Goal: Check status: Check status

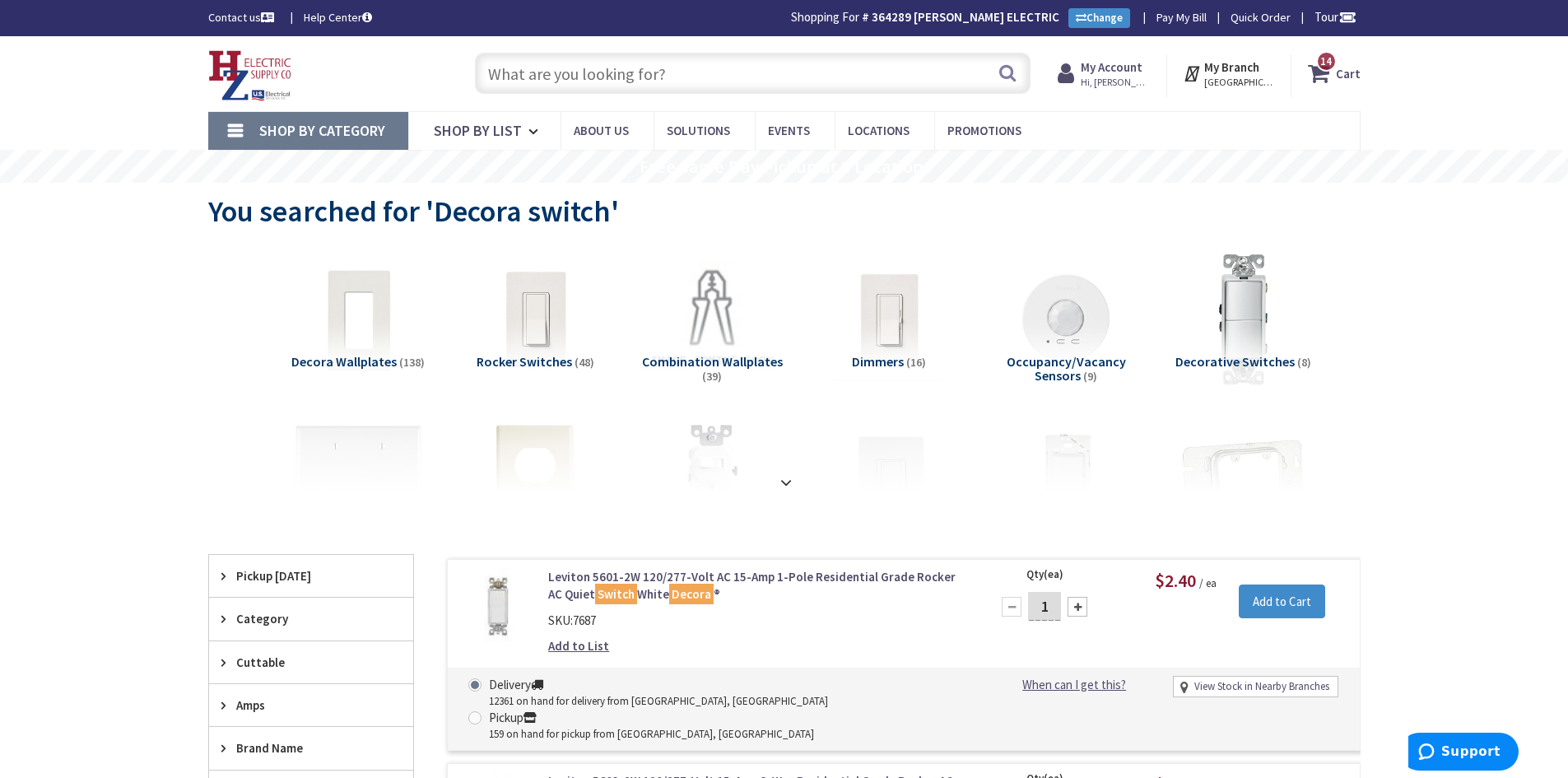
click at [764, 80] on input "text" at bounding box center [752, 73] width 555 height 41
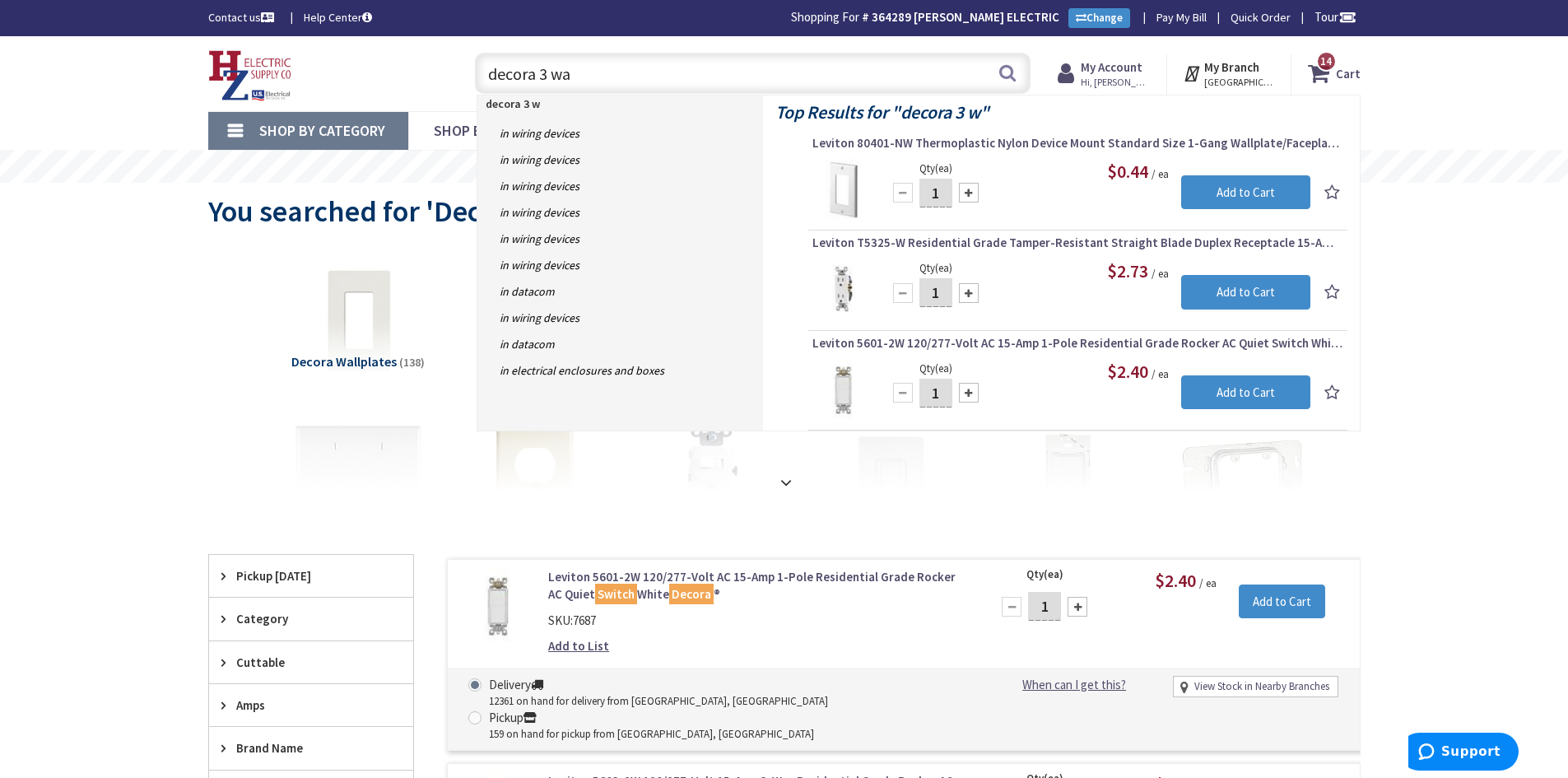
type input "decora 3 way"
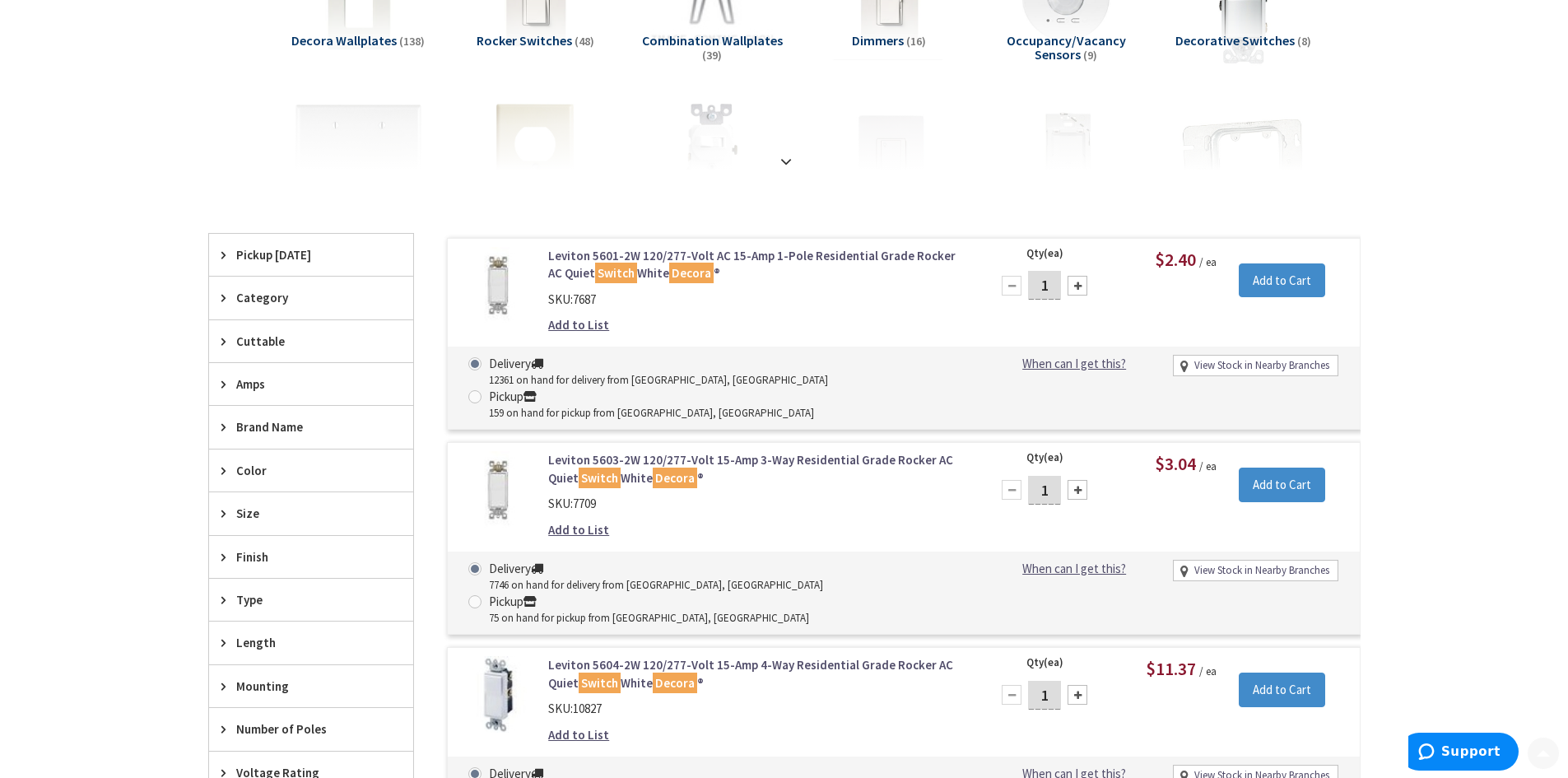
scroll to position [329, 0]
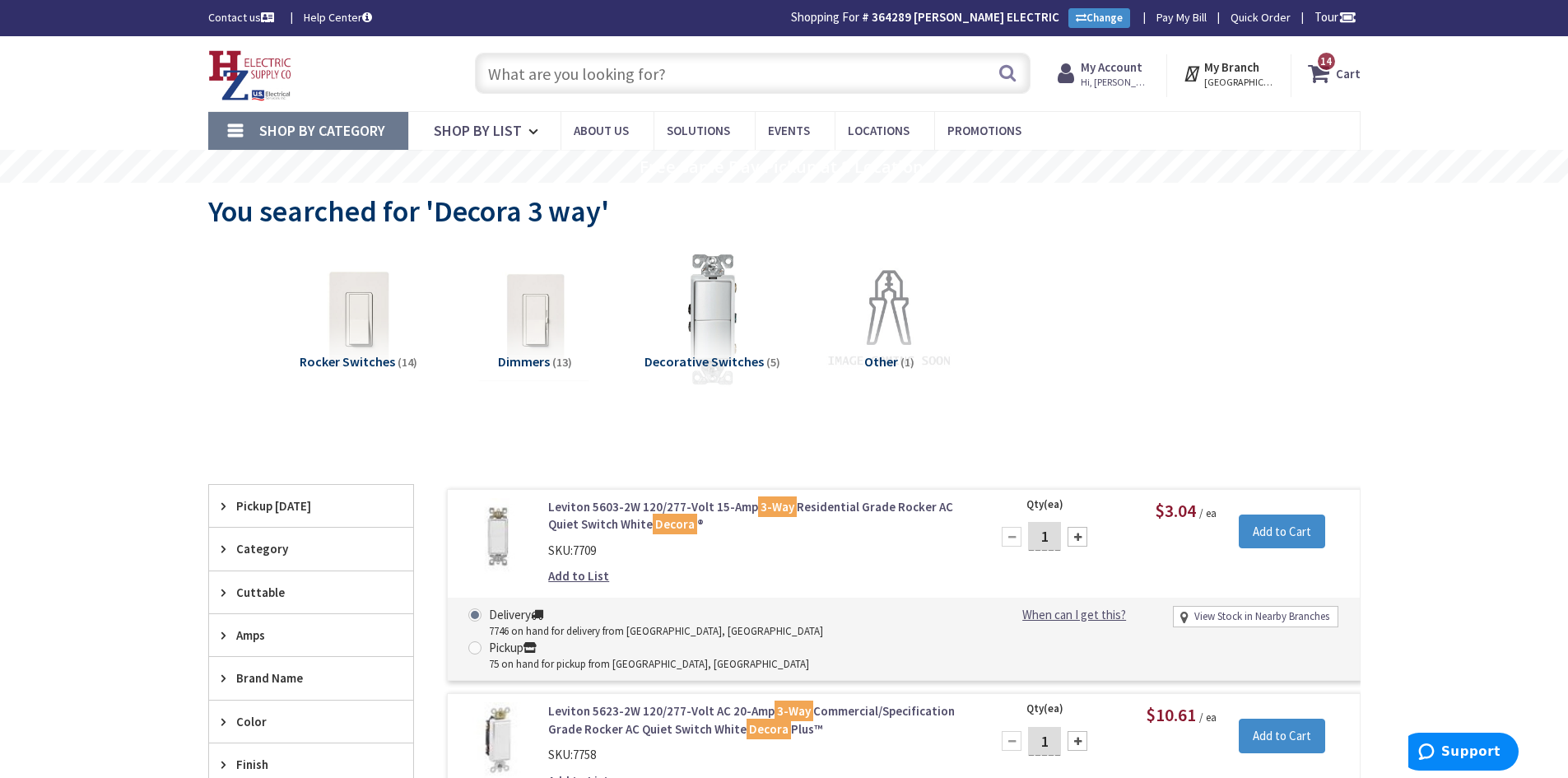
click at [575, 69] on input "text" at bounding box center [752, 73] width 555 height 41
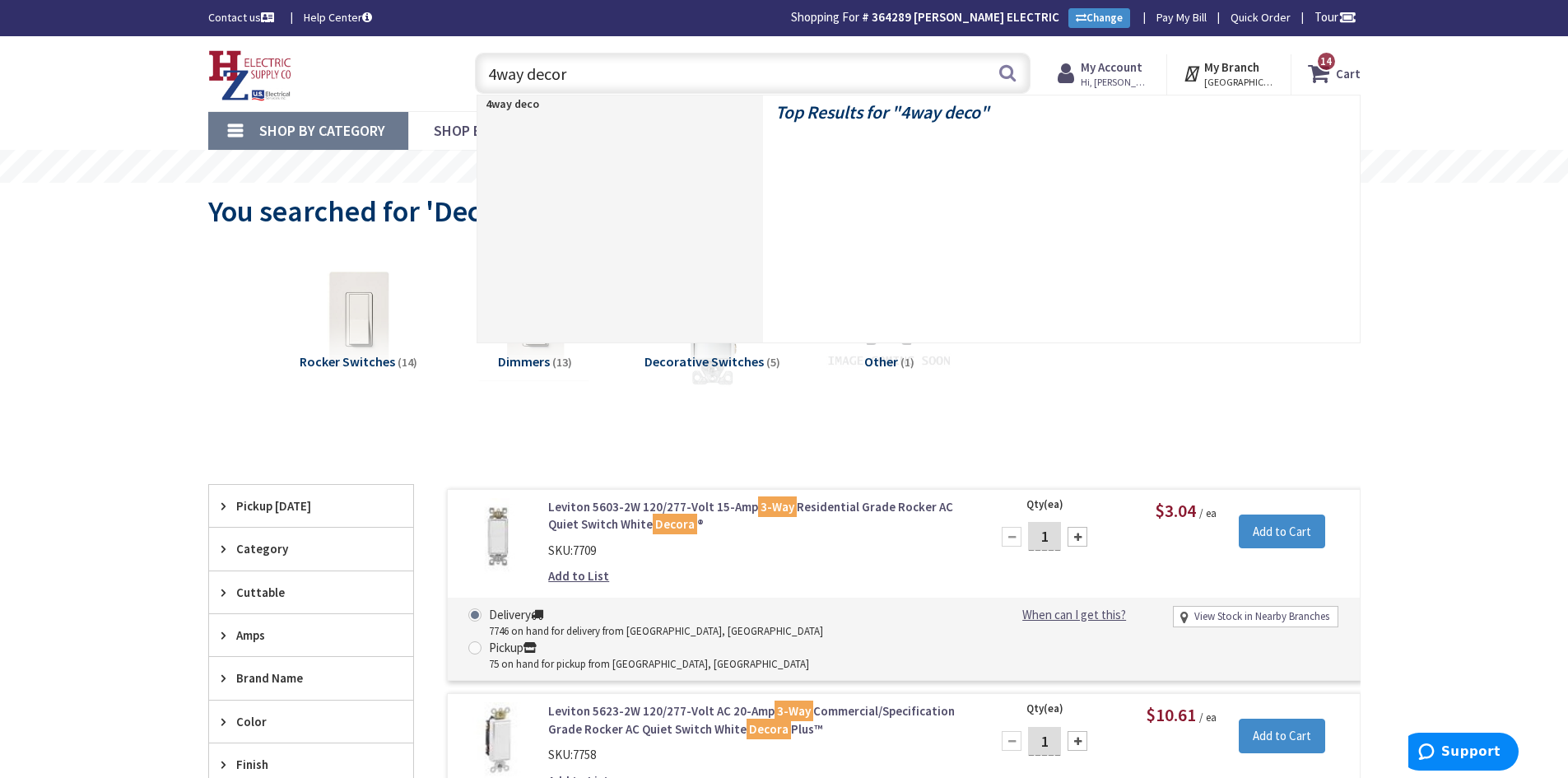
type input "4way decora"
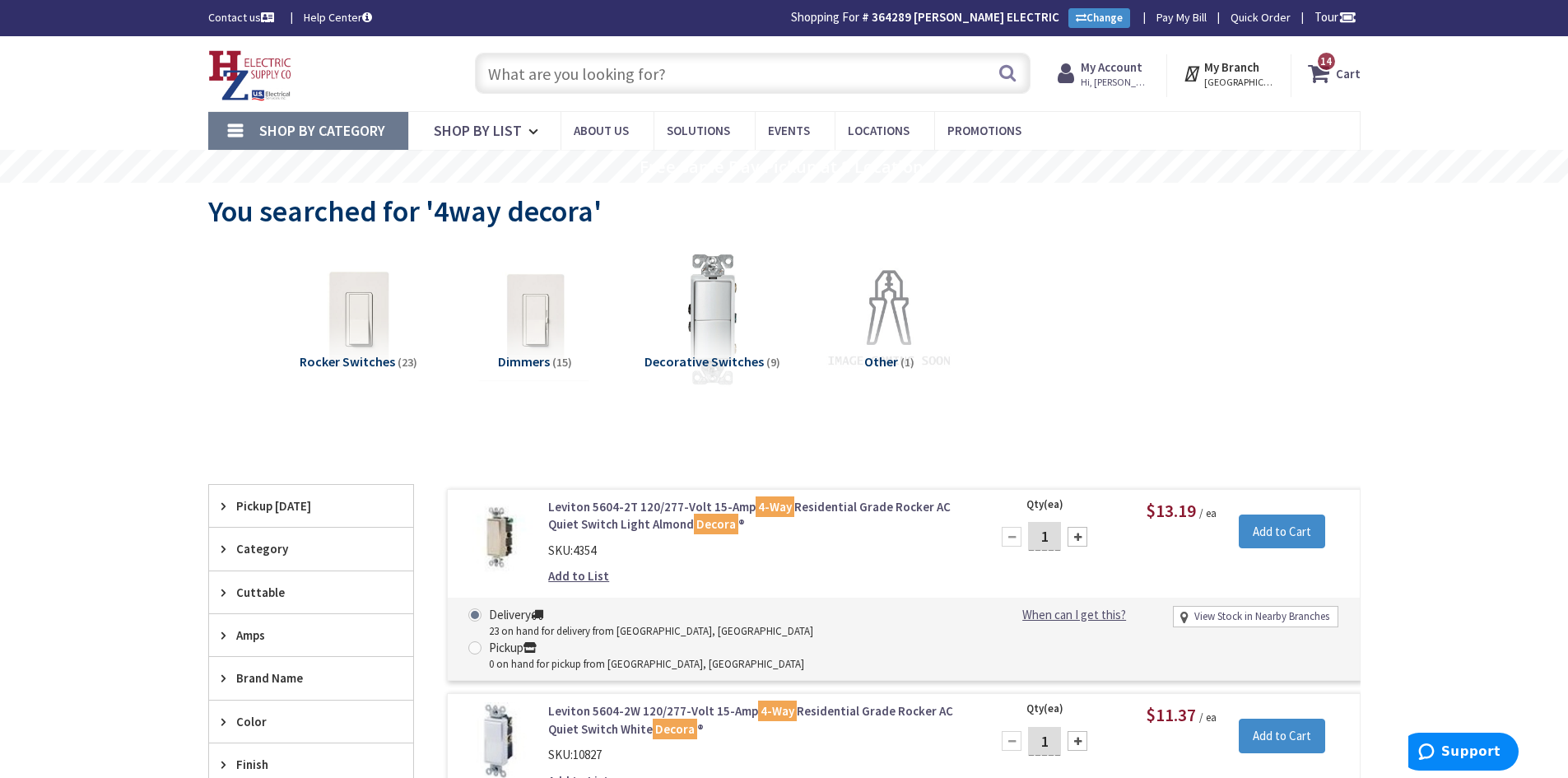
click at [603, 61] on input "text" at bounding box center [752, 73] width 555 height 41
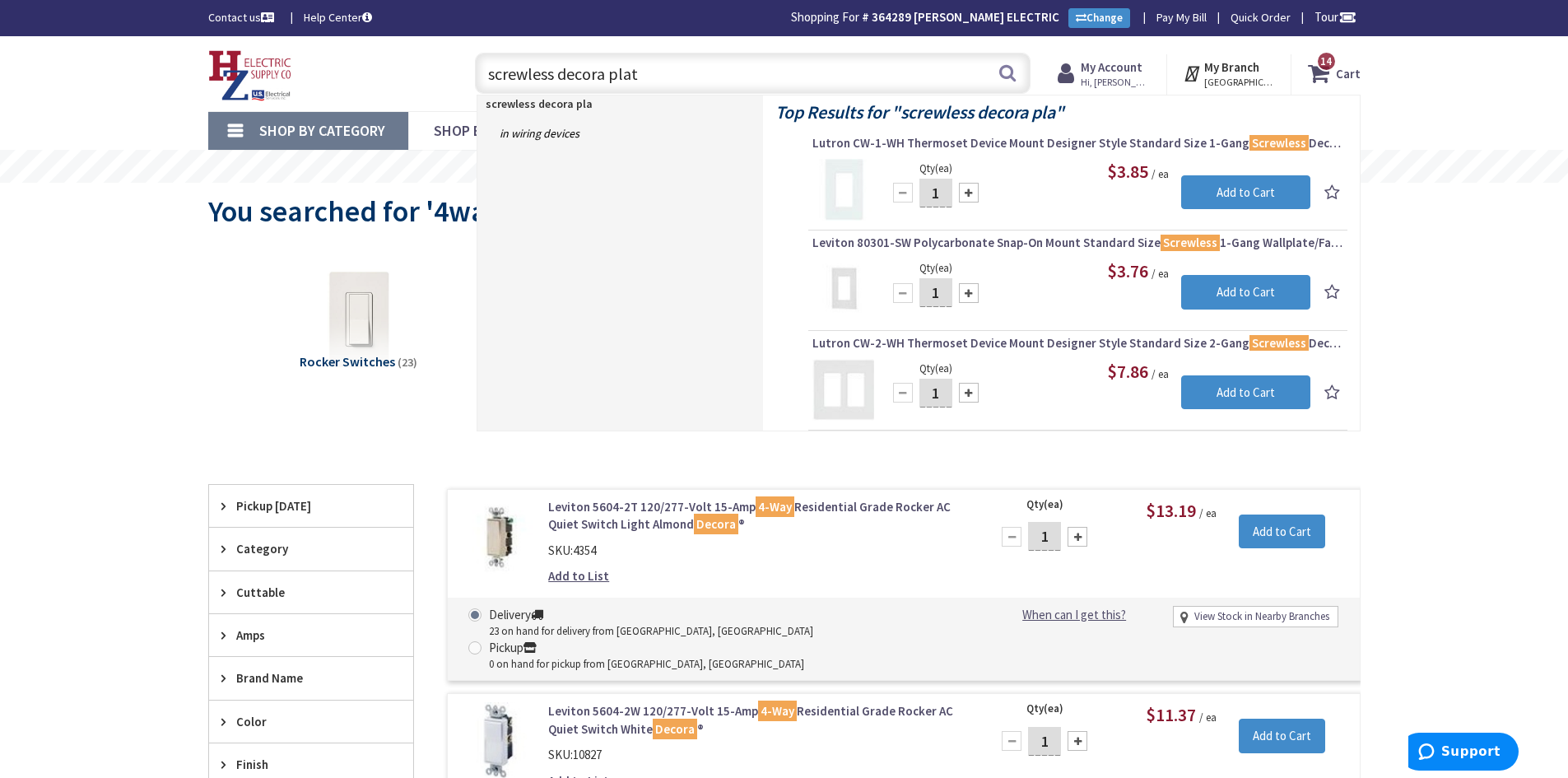
type input "screwless decora plate"
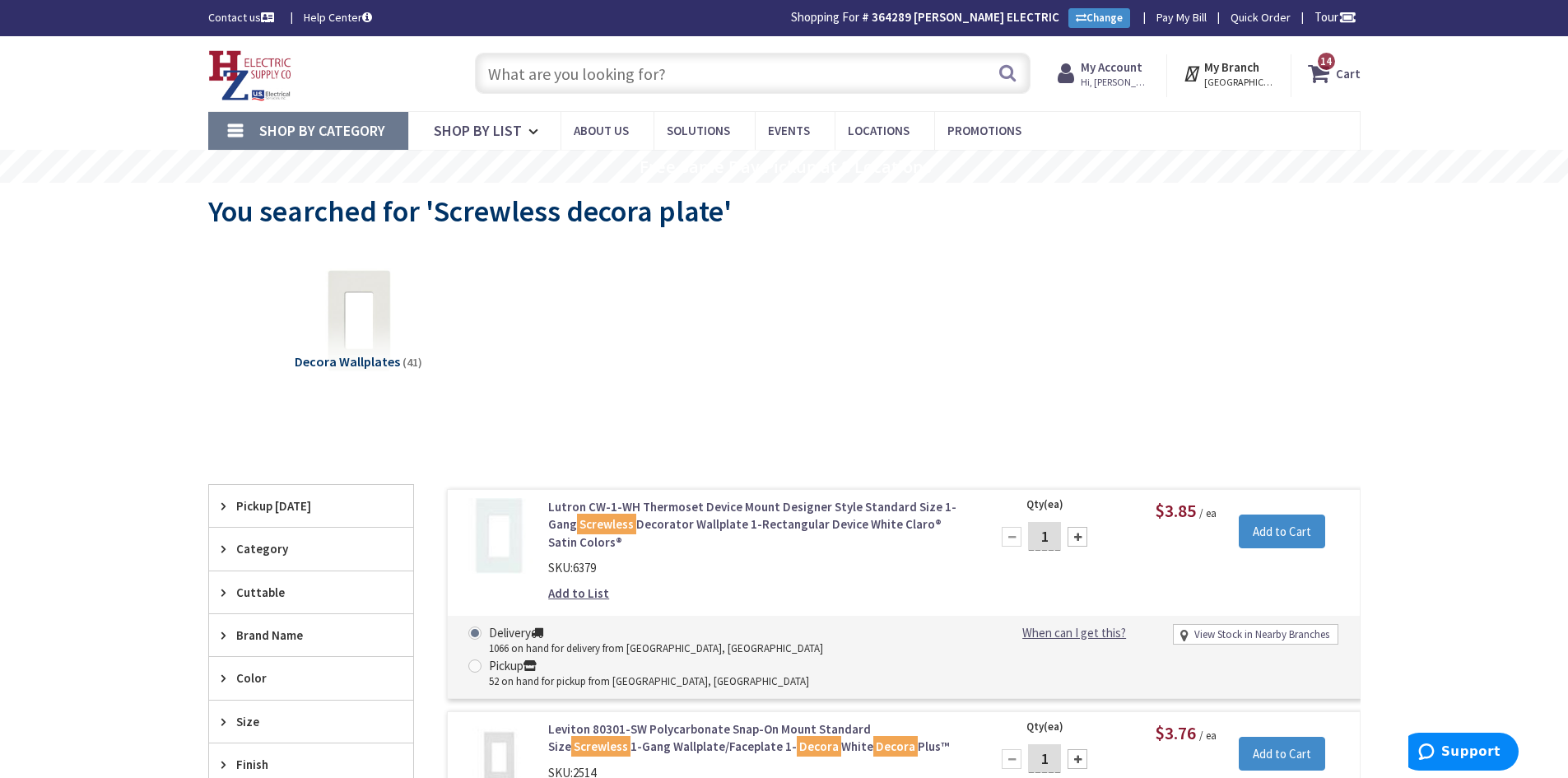
click at [635, 81] on input "text" at bounding box center [752, 73] width 555 height 41
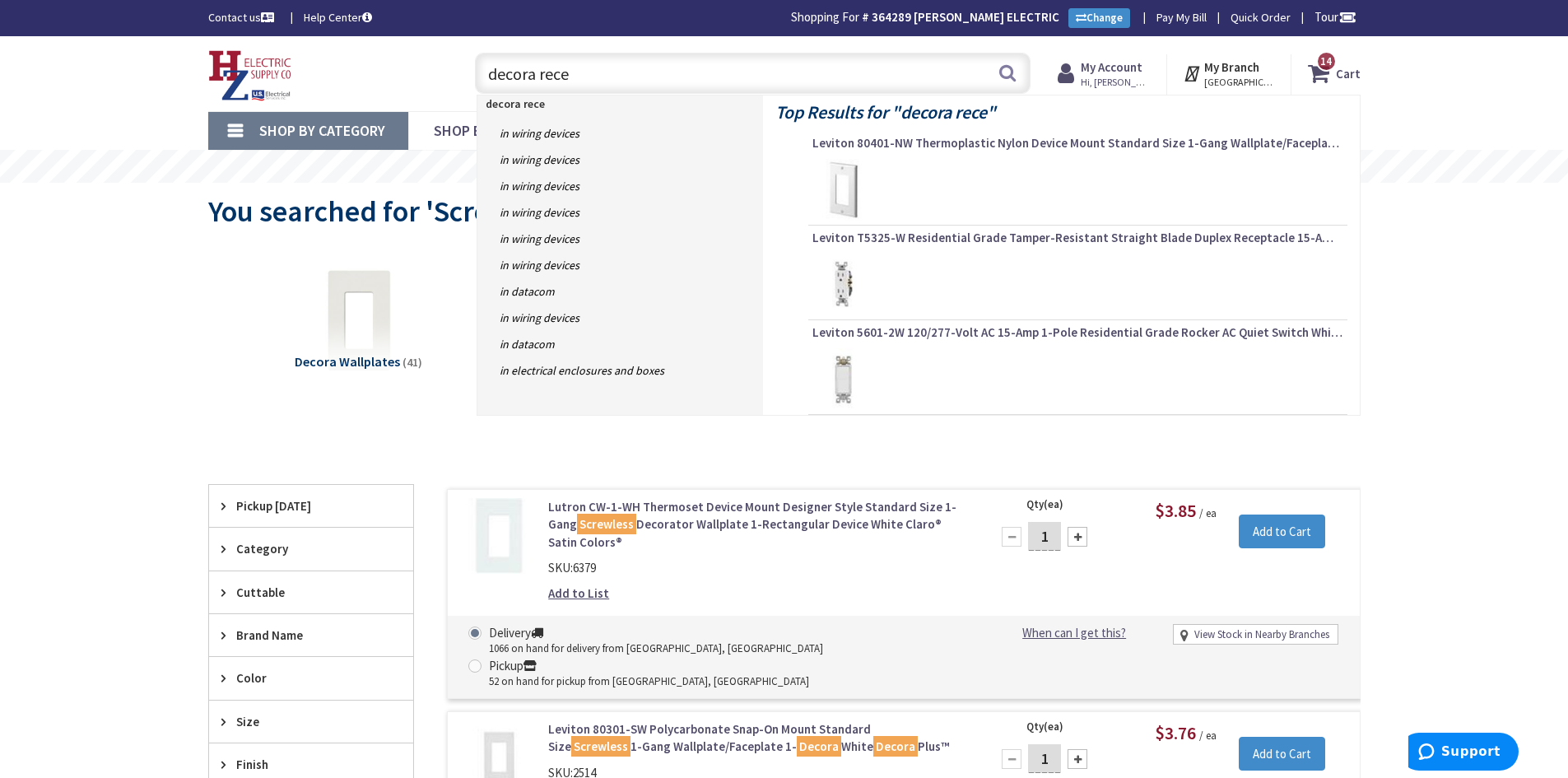
type input "decora recep"
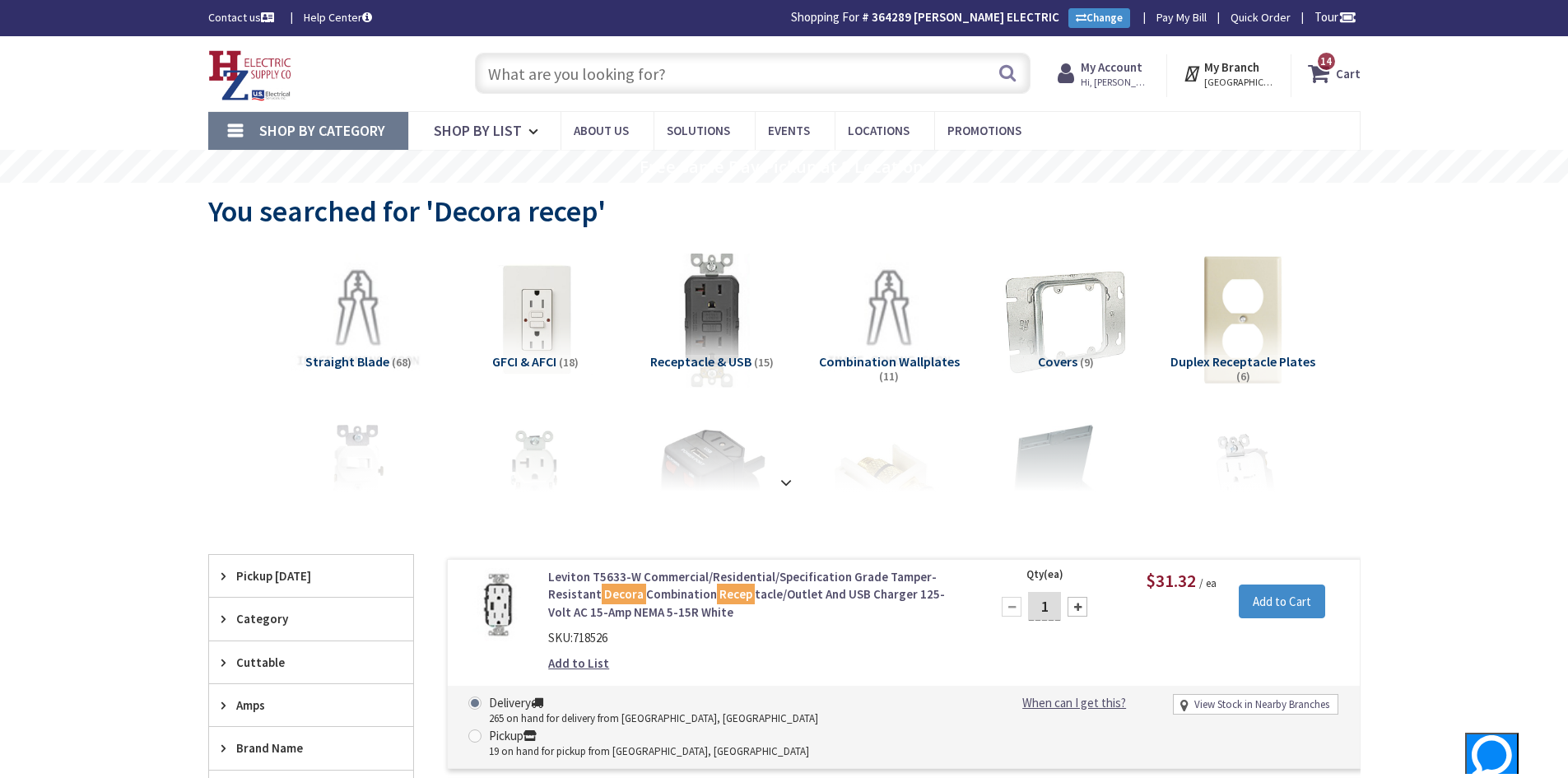
click at [626, 79] on input "text" at bounding box center [752, 73] width 555 height 41
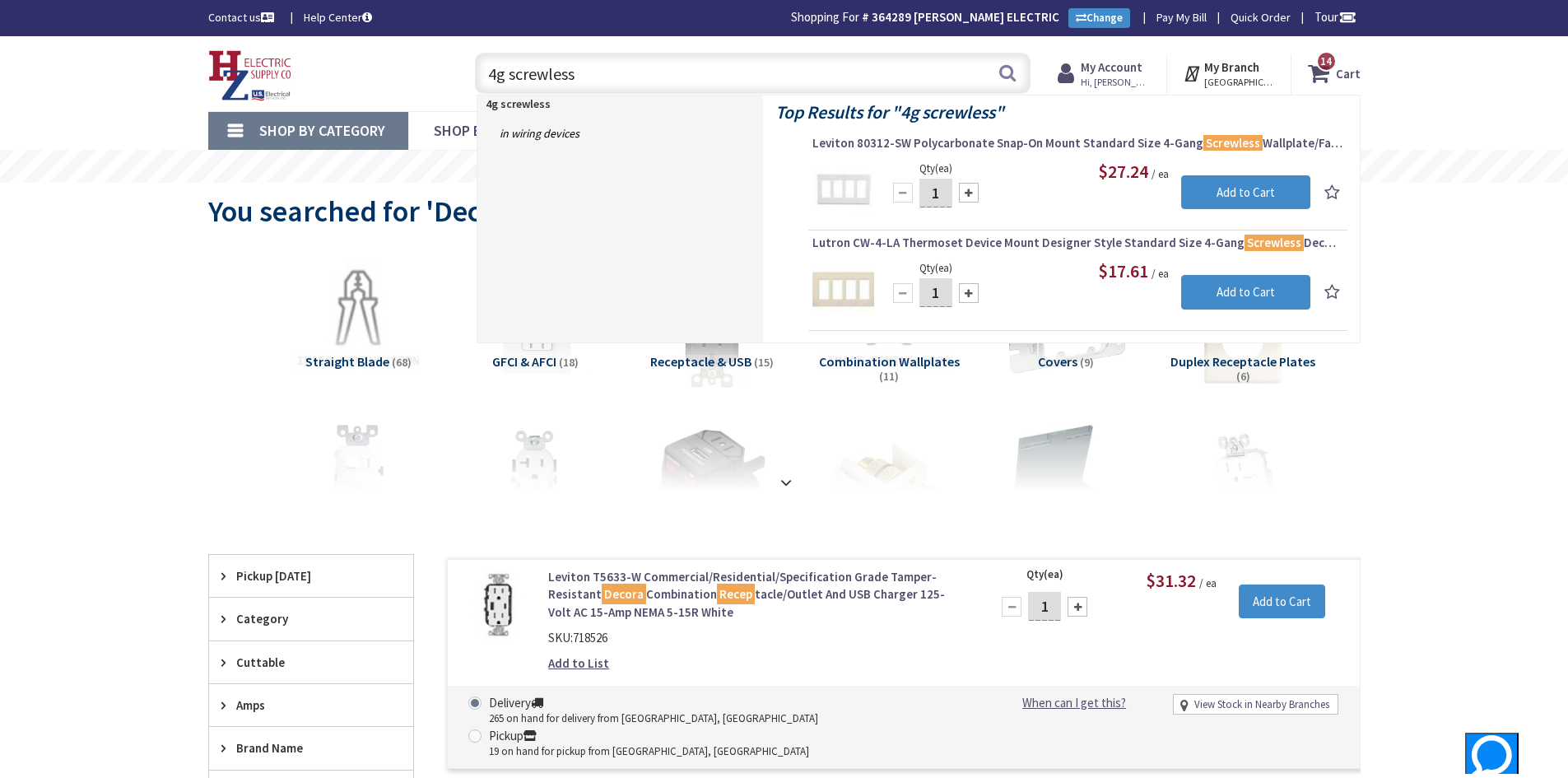
click at [495, 75] on input "4g screwless" at bounding box center [752, 73] width 555 height 41
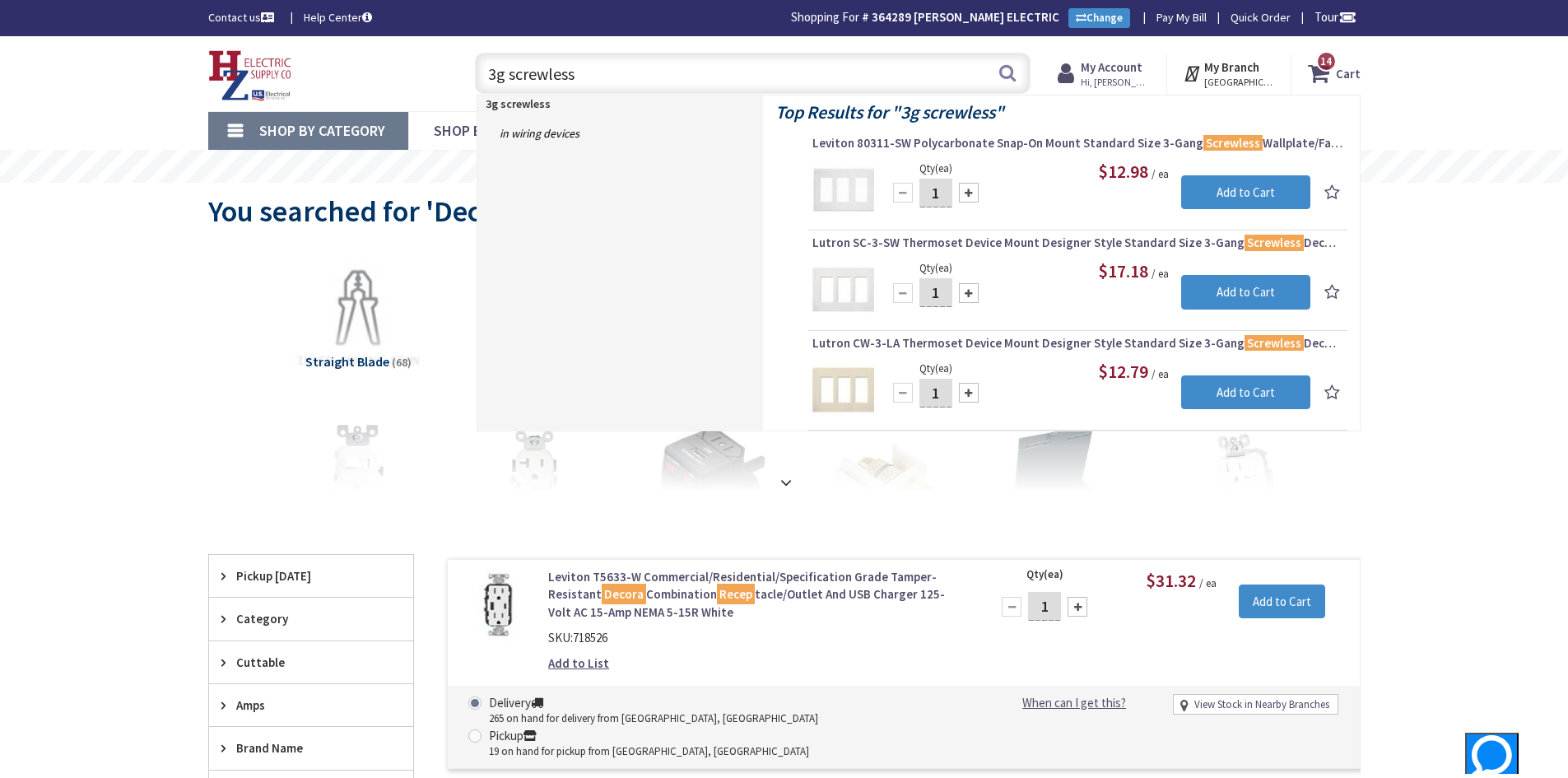
drag, startPoint x: 685, startPoint y: 75, endPoint x: 338, endPoint y: 69, distance: 347.1
click at [338, 69] on div "Toggle Nav 3g screwless 3g screwless Search 14 14 14 items Cart My Cart" at bounding box center [784, 74] width 1178 height 56
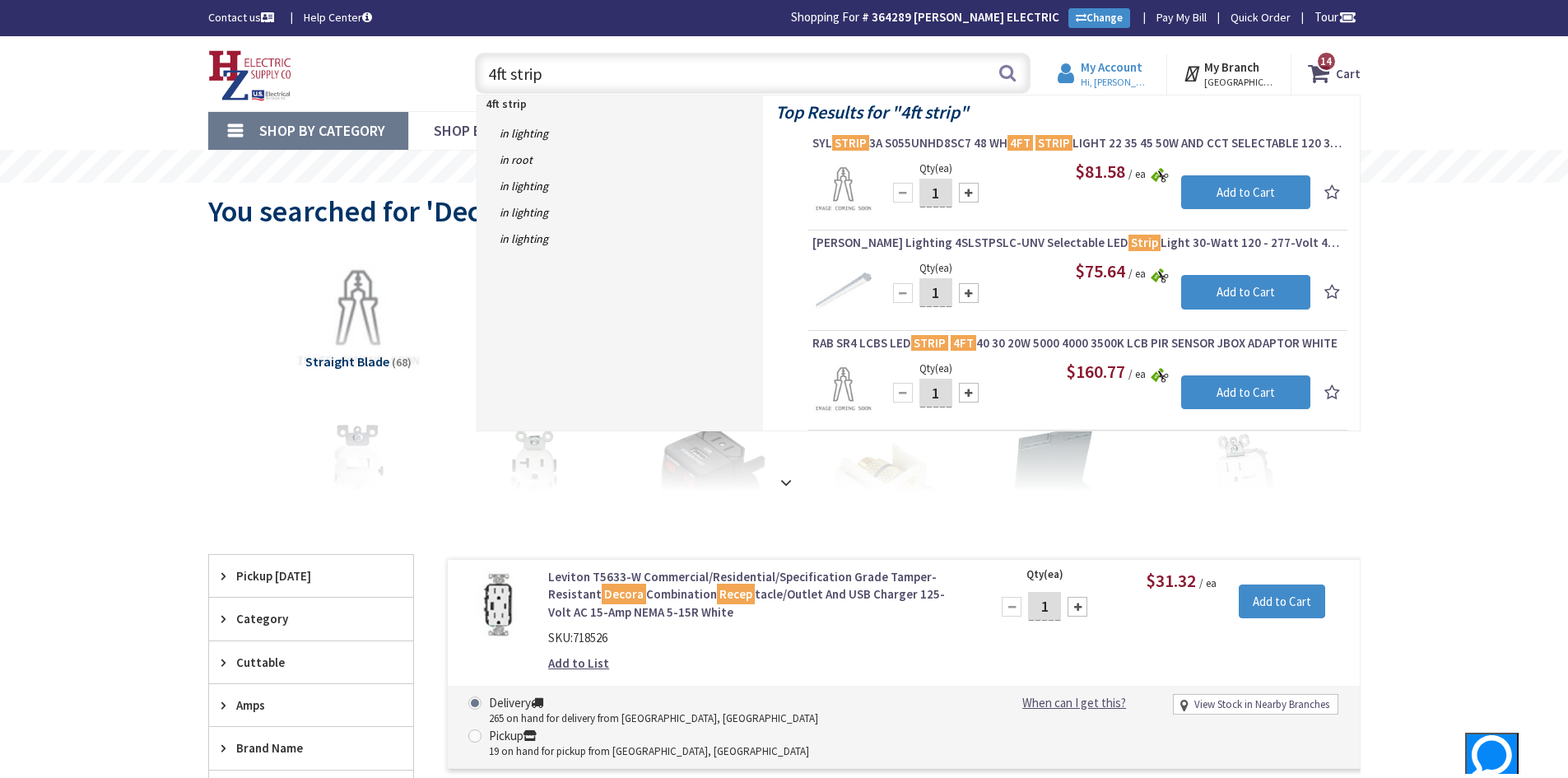
type input "4ft strip"
click at [1135, 72] on strong "My Account" at bounding box center [1112, 67] width 62 height 16
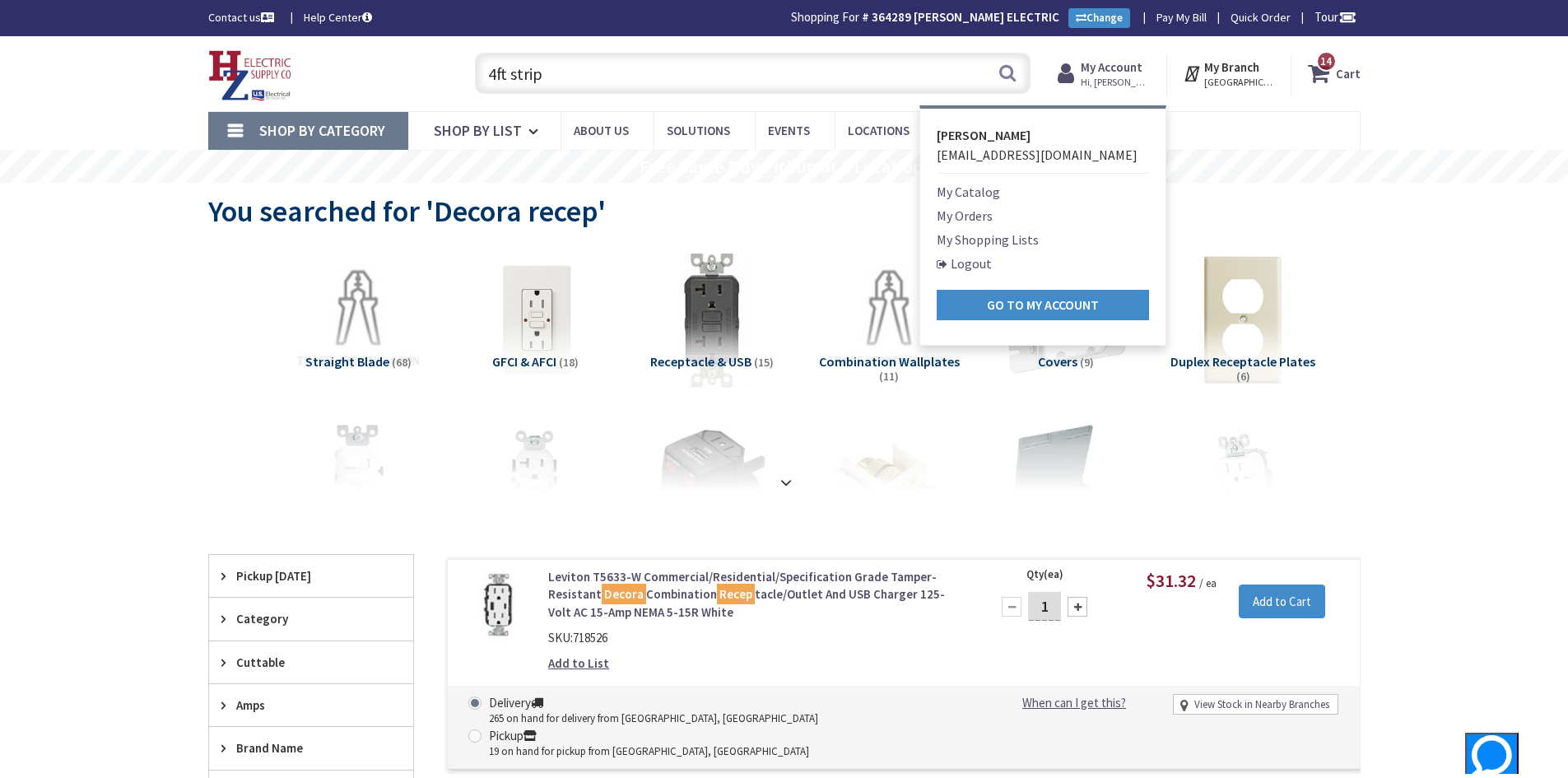
click at [961, 218] on link "My Orders" at bounding box center [965, 215] width 56 height 20
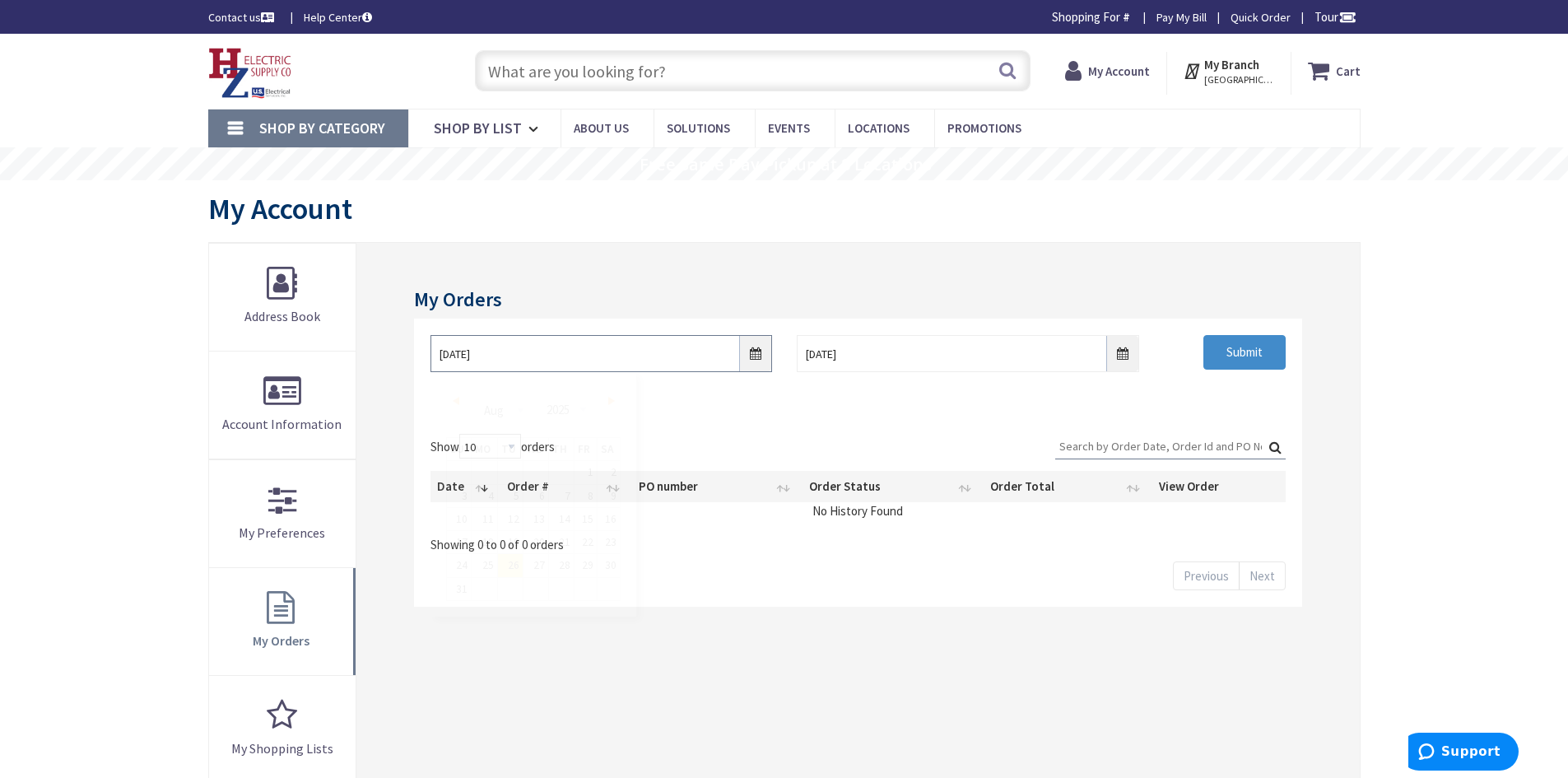
click at [754, 353] on input "[DATE]" at bounding box center [601, 353] width 342 height 37
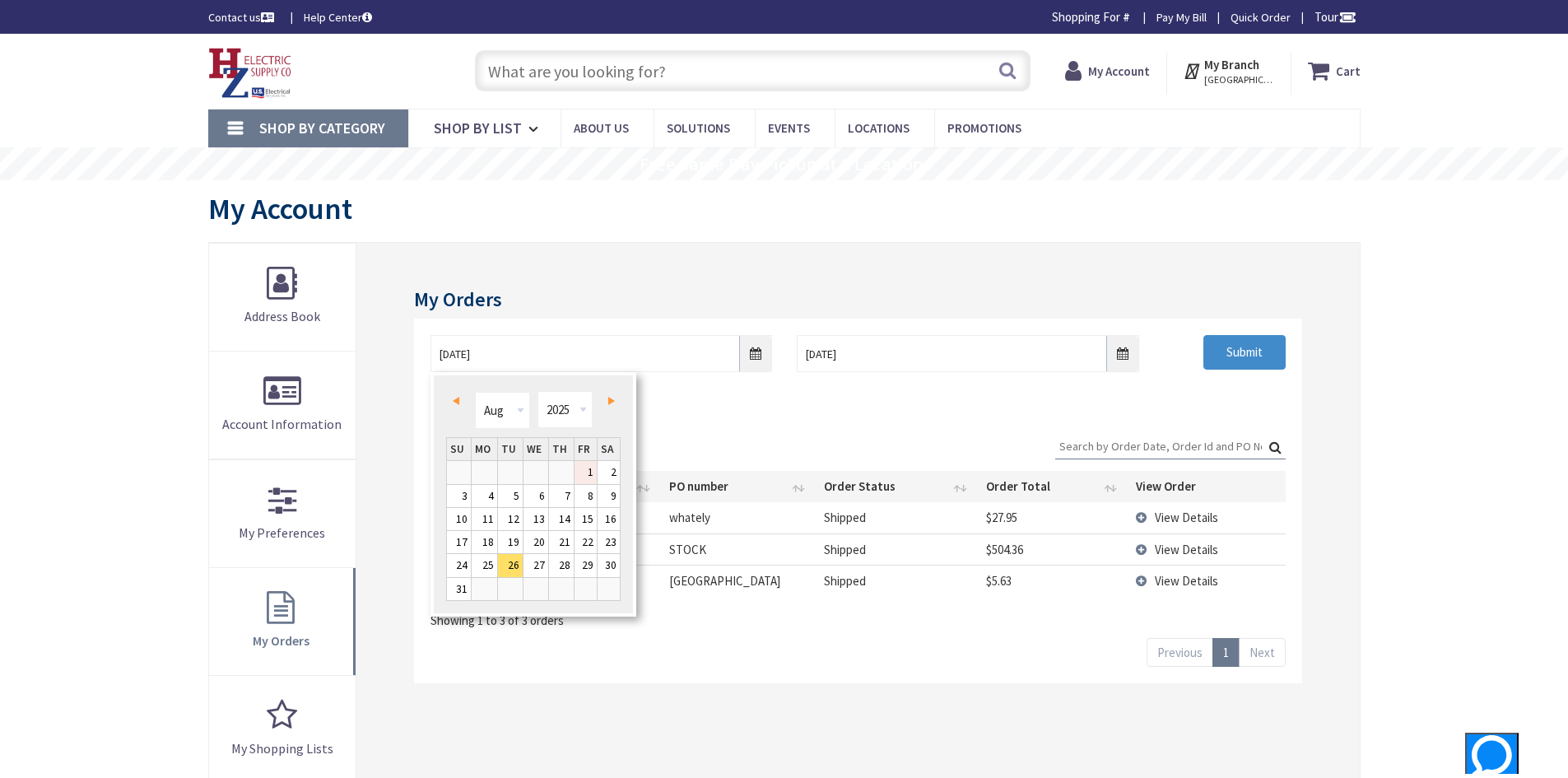
click at [587, 474] on link "1" at bounding box center [586, 472] width 23 height 23
type input "08/01/2025"
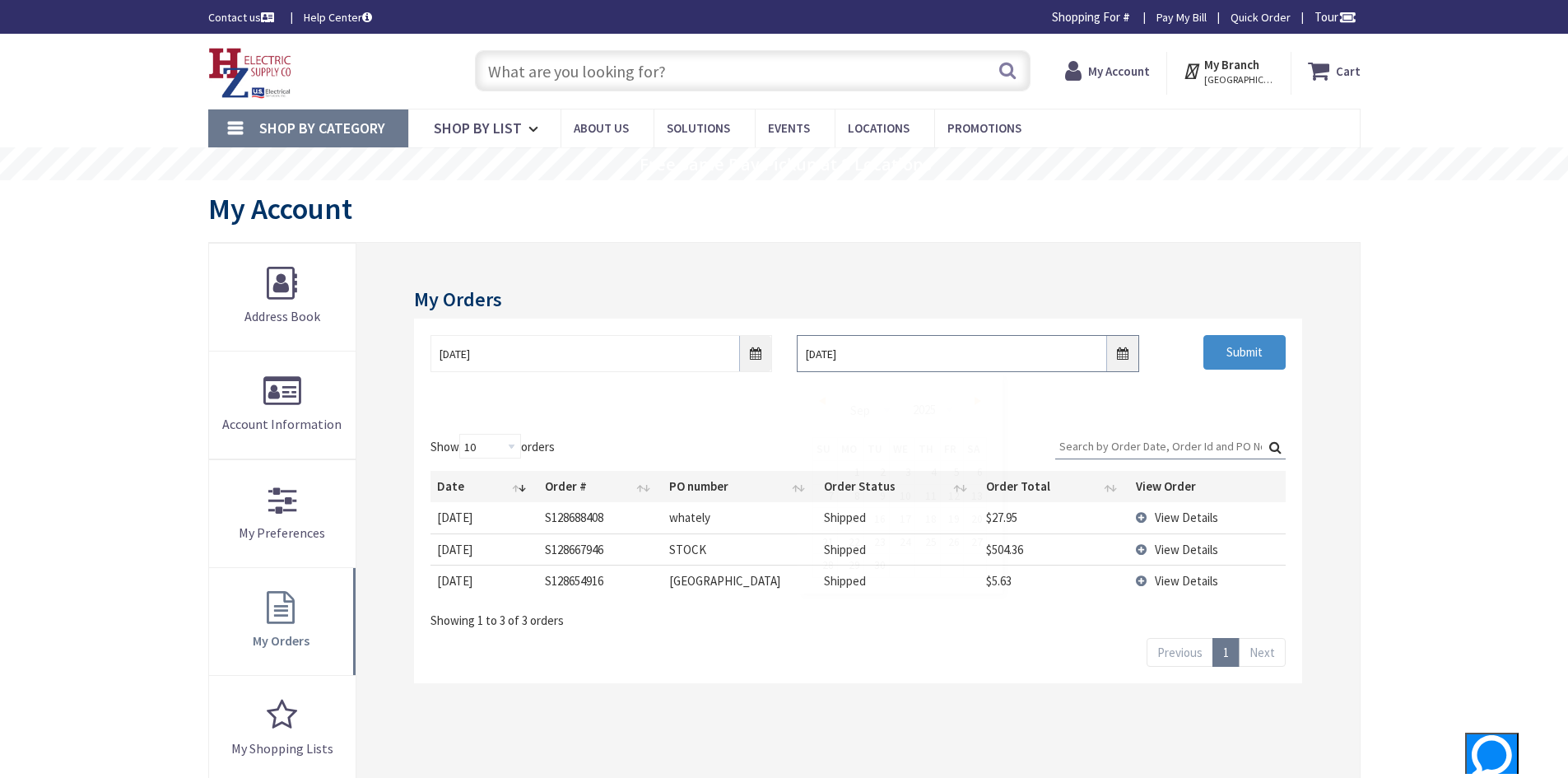
click at [869, 360] on input "9/2/2025" at bounding box center [968, 353] width 342 height 37
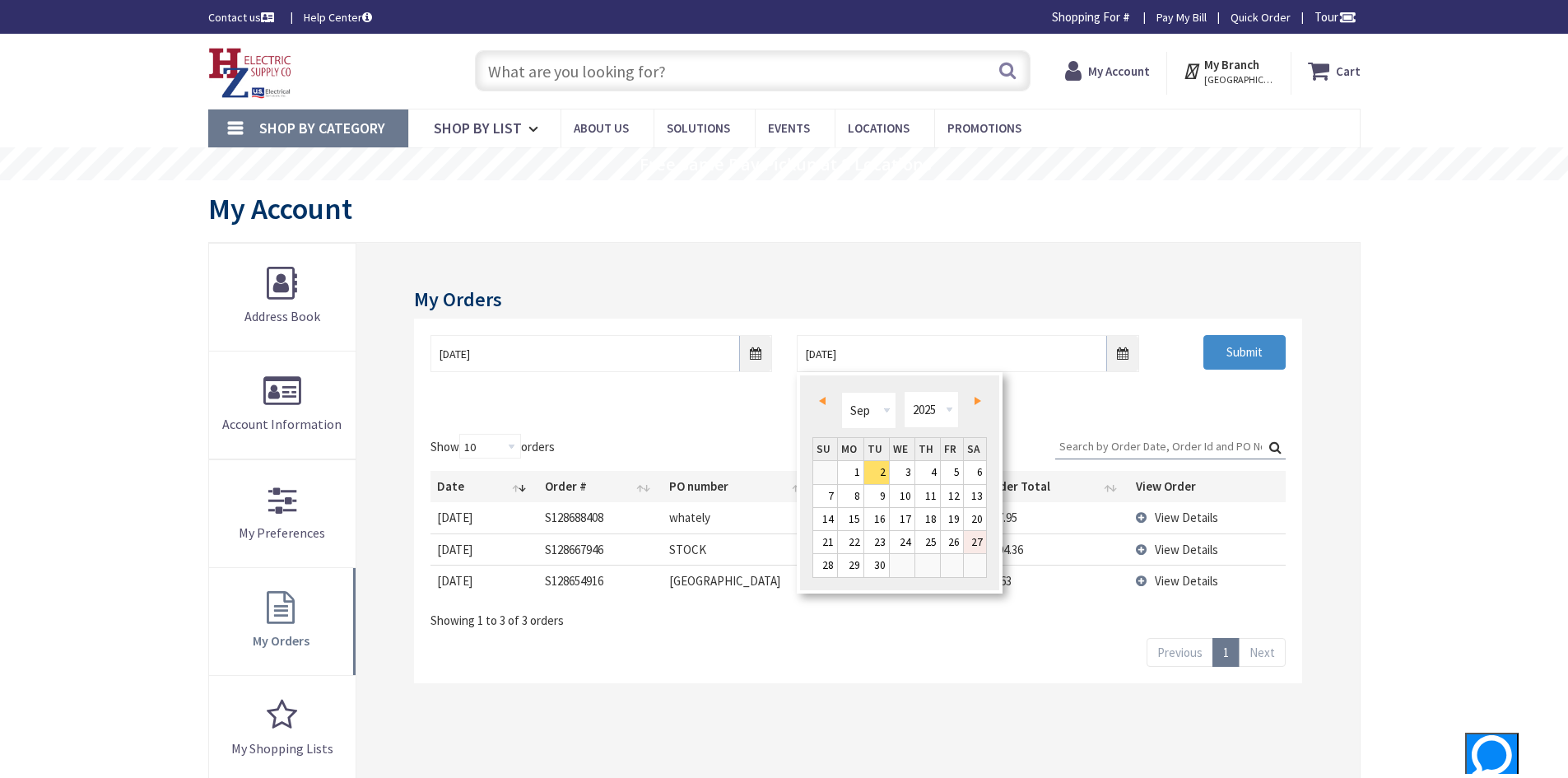
click at [979, 544] on link "27" at bounding box center [975, 542] width 23 height 23
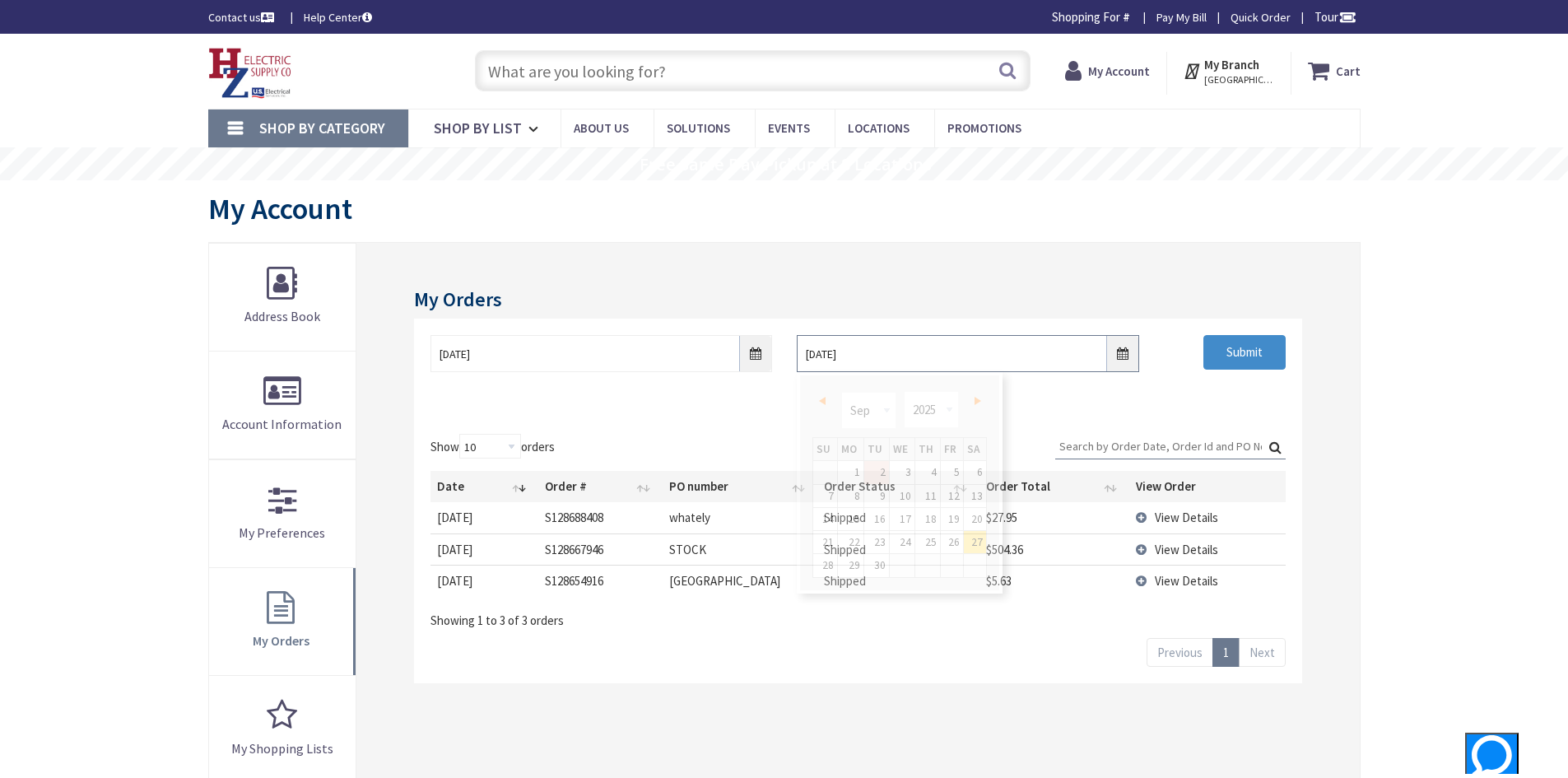
click at [1124, 353] on input "09/27/2025" at bounding box center [968, 353] width 342 height 37
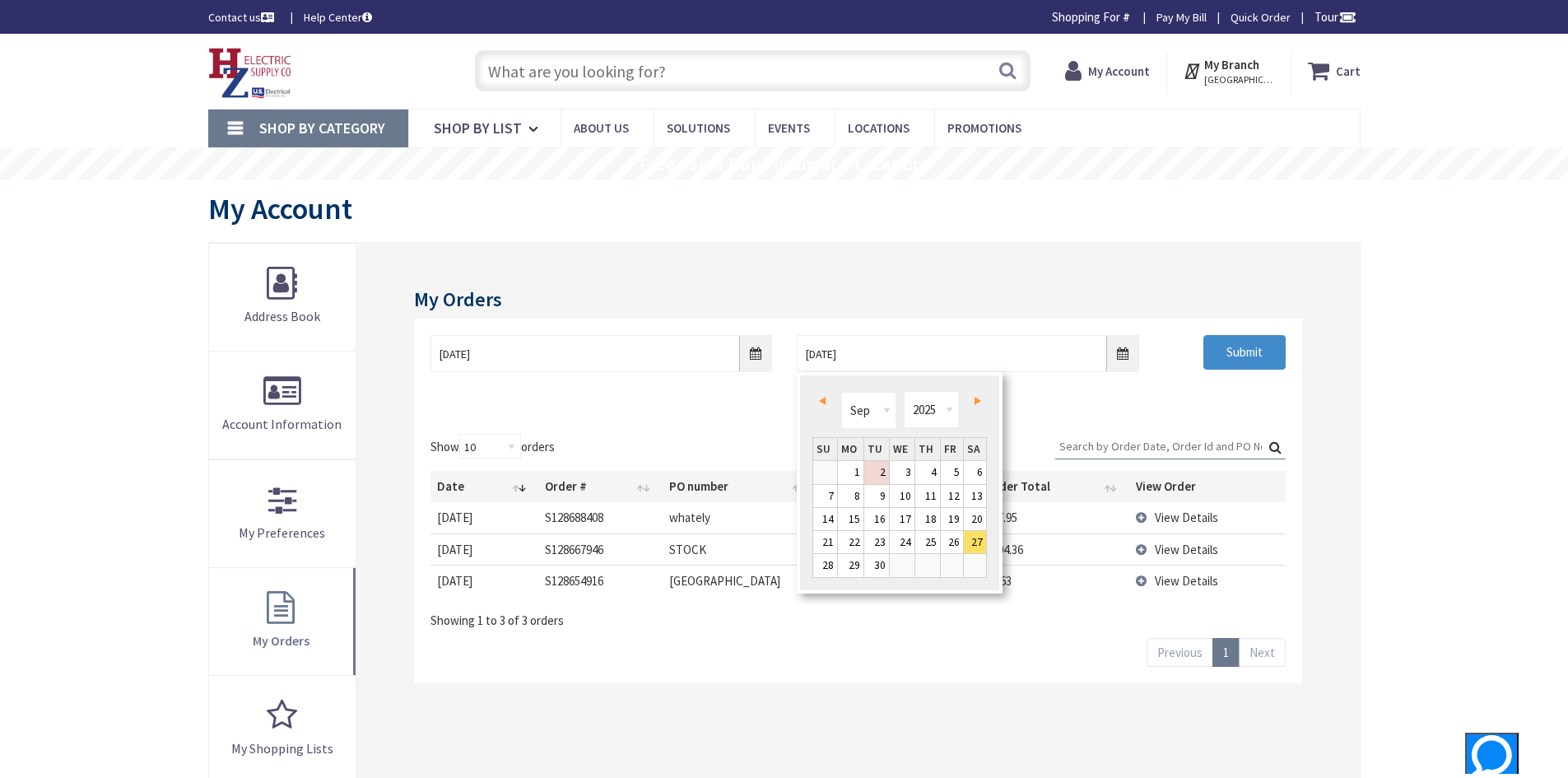
click at [823, 401] on span "Prev" at bounding box center [823, 400] width 7 height 8
click at [911, 570] on link "27" at bounding box center [902, 565] width 24 height 23
type input "08/27/2025"
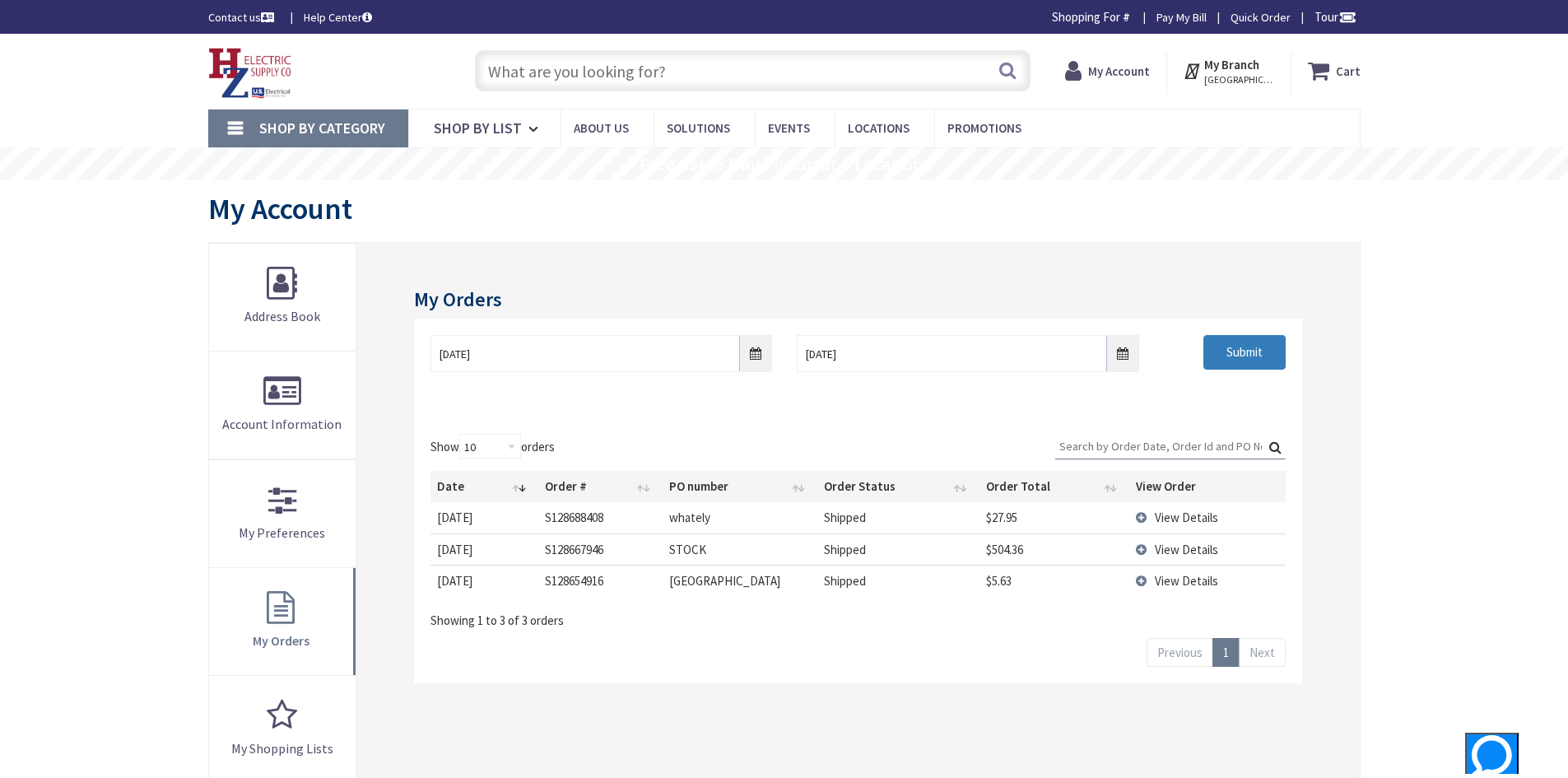
click at [1247, 351] on input "Submit" at bounding box center [1244, 352] width 82 height 35
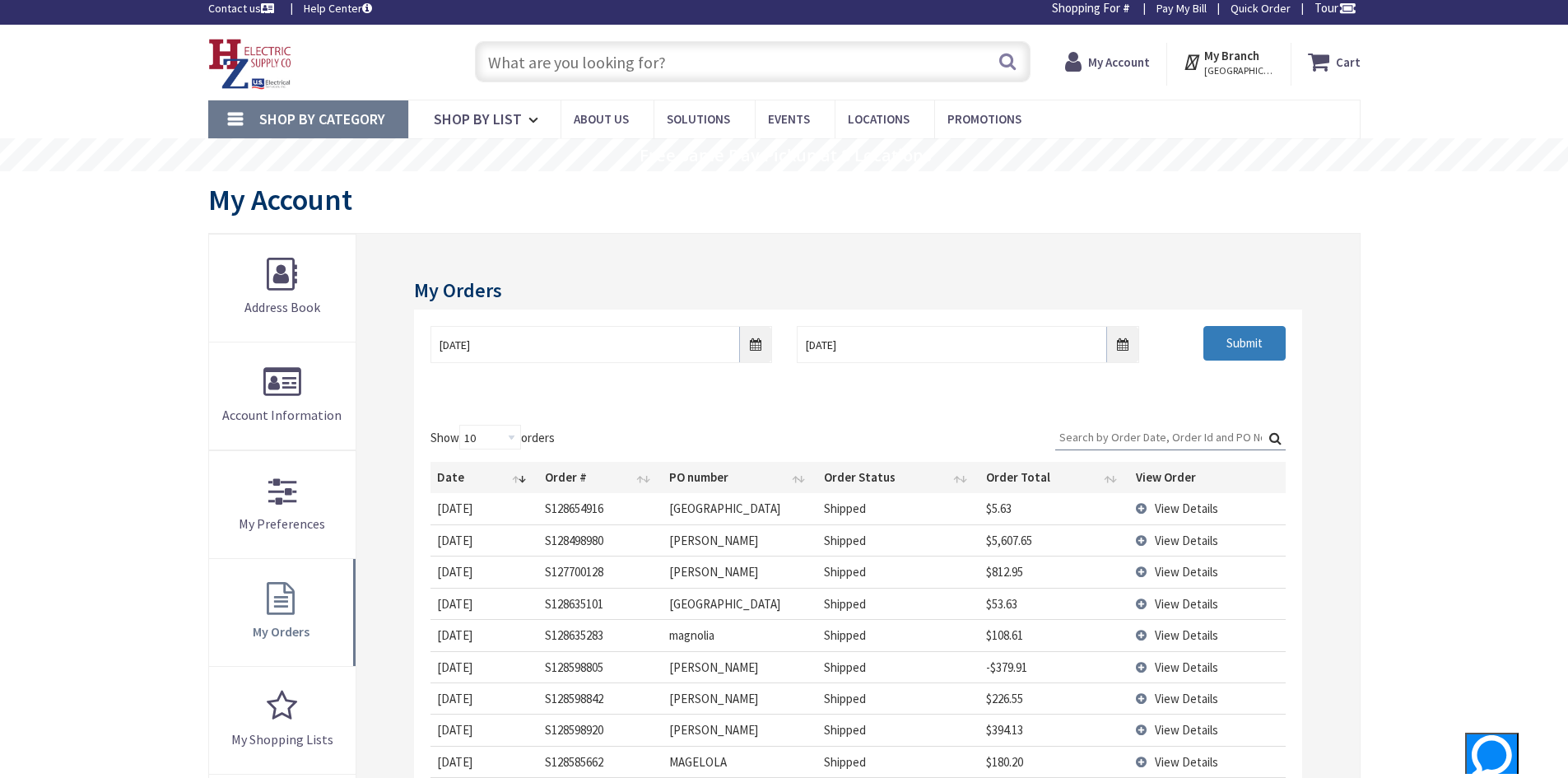
scroll to position [10, 0]
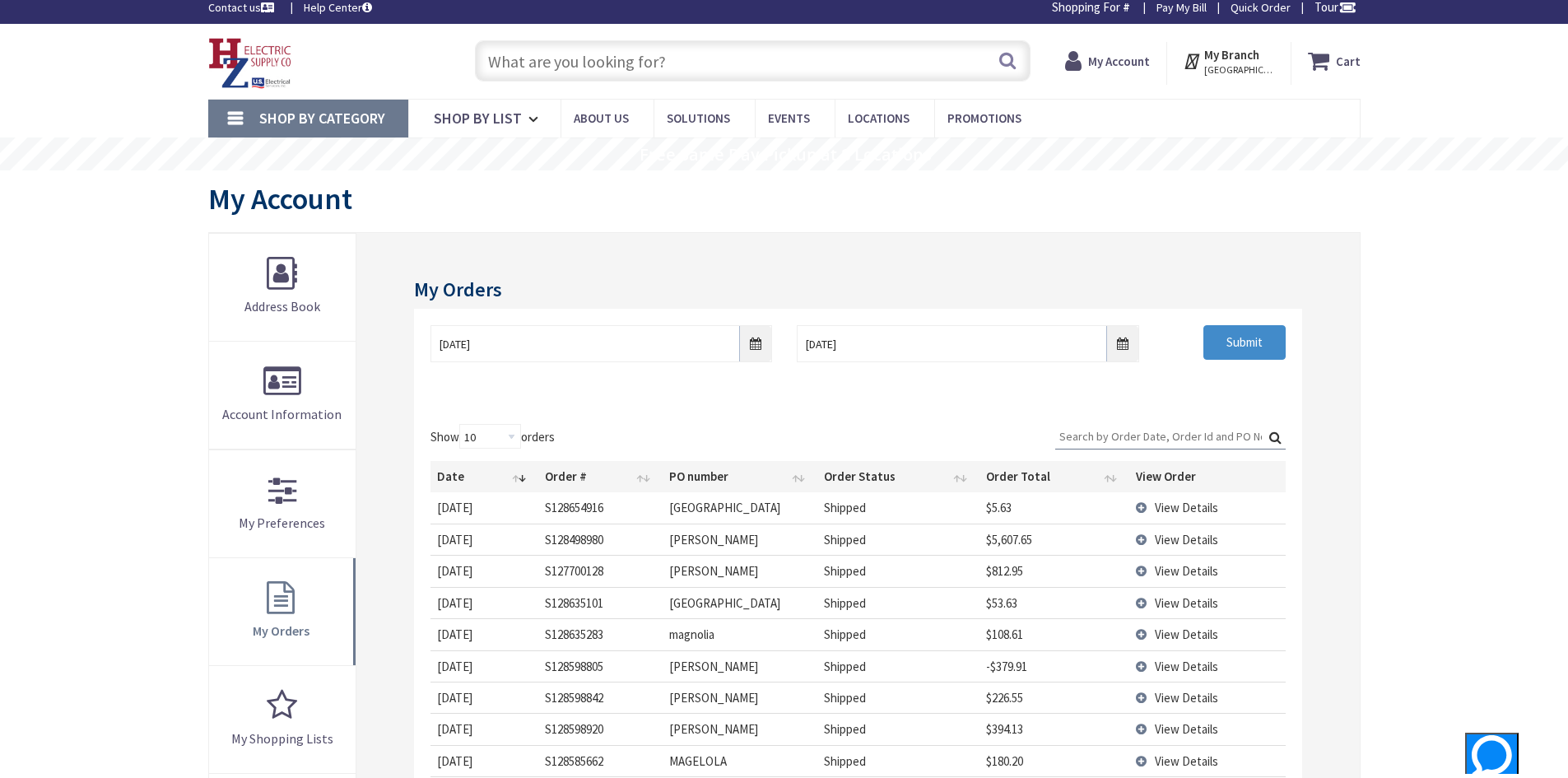
click at [708, 519] on td "WILLIAMSBURG" at bounding box center [740, 507] width 155 height 30
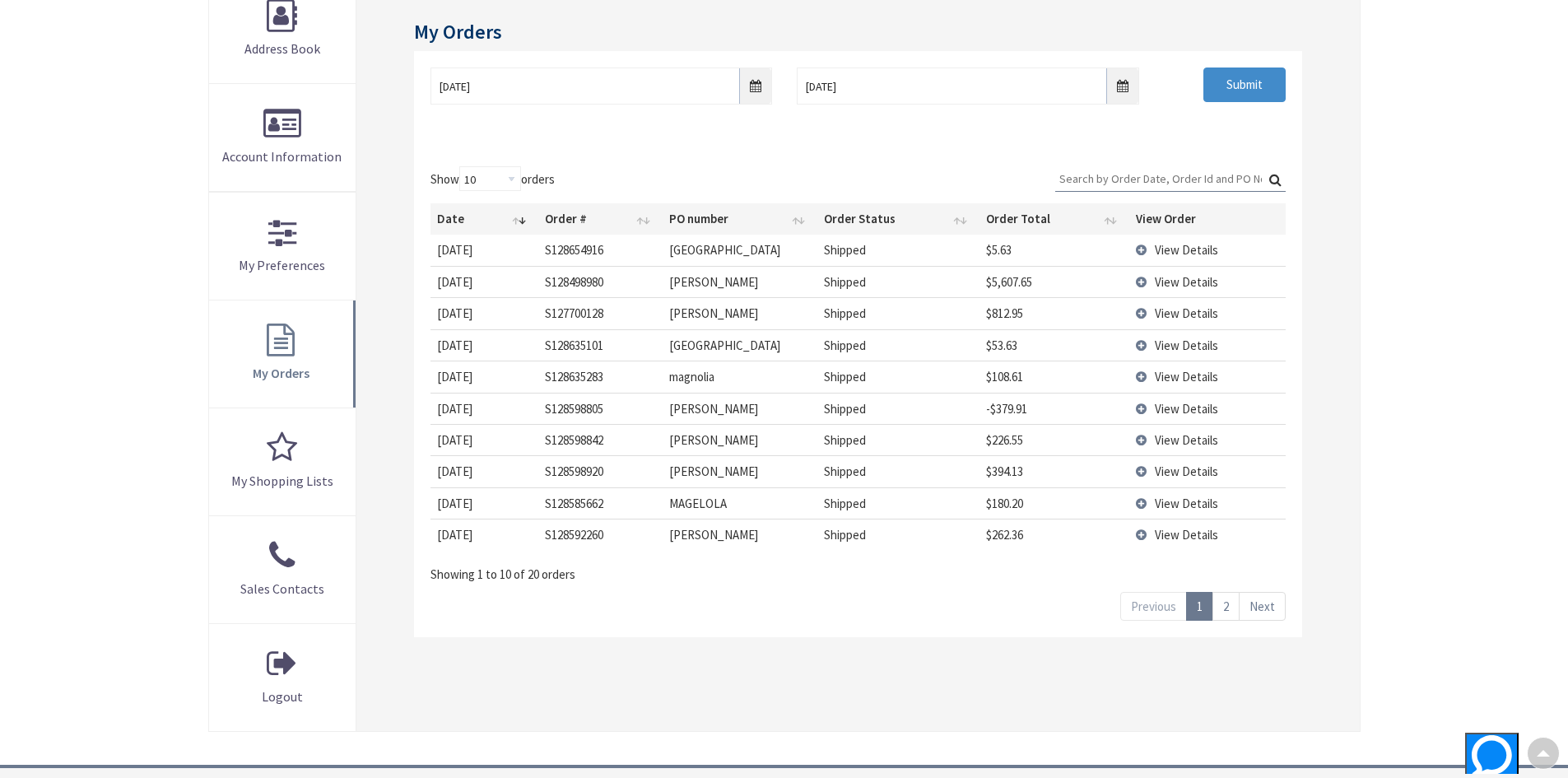
scroll to position [268, 0]
click at [1171, 532] on span "View Details" at bounding box center [1186, 533] width 63 height 16
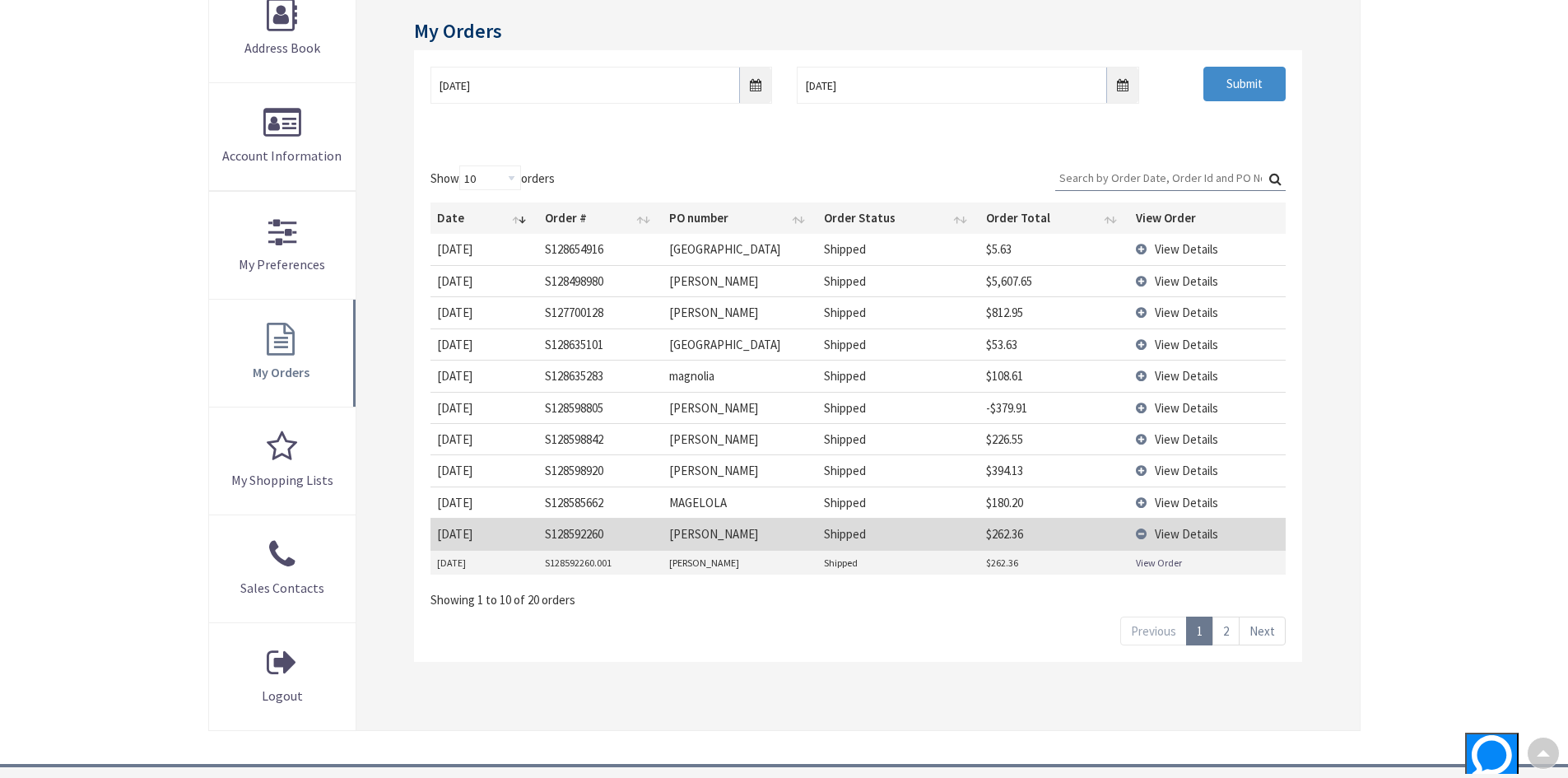
click at [1164, 559] on link "View Order" at bounding box center [1158, 562] width 46 height 14
click at [1181, 465] on span "View Details" at bounding box center [1186, 470] width 63 height 16
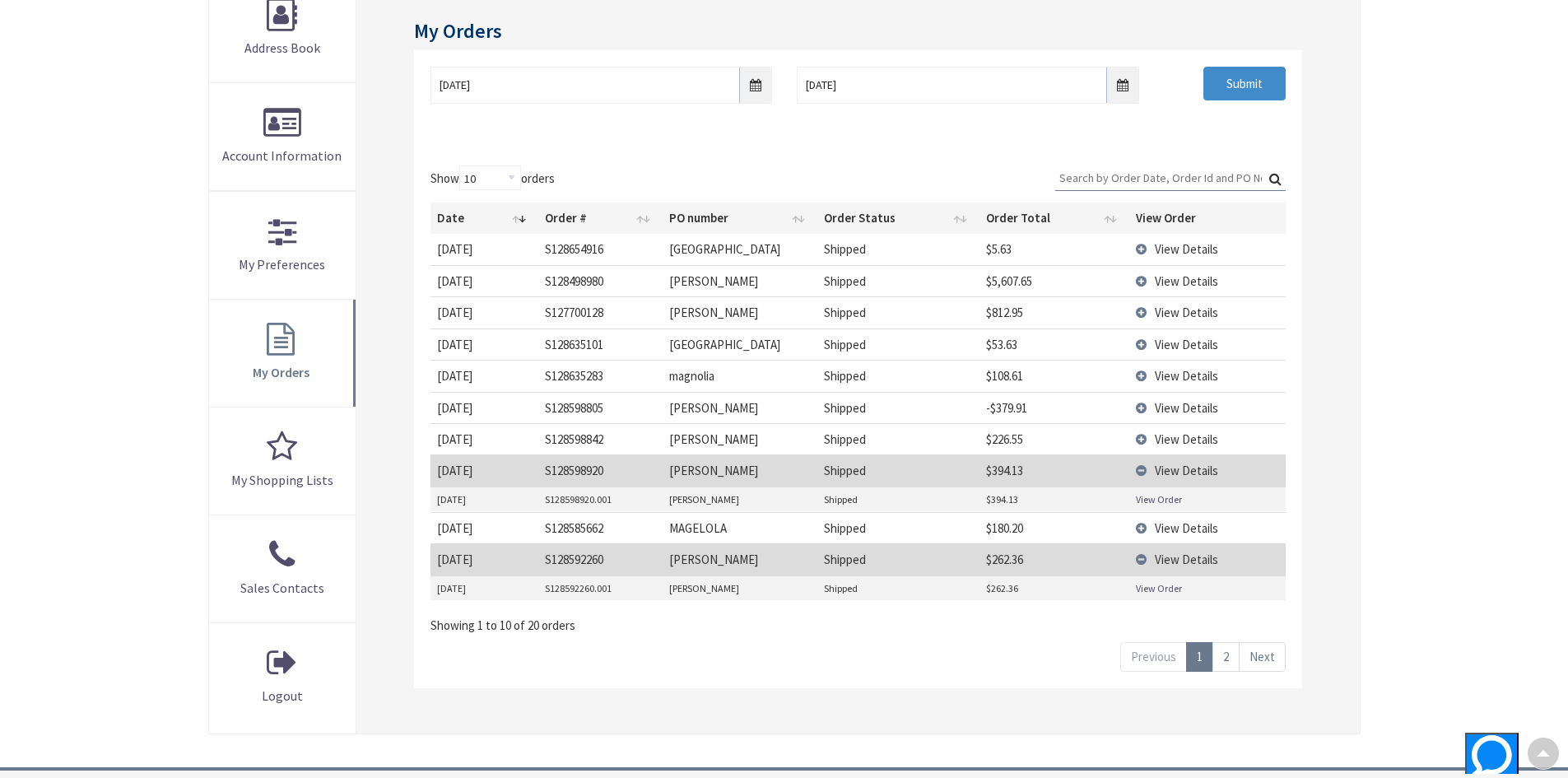
click at [1170, 496] on link "View Order" at bounding box center [1158, 499] width 46 height 14
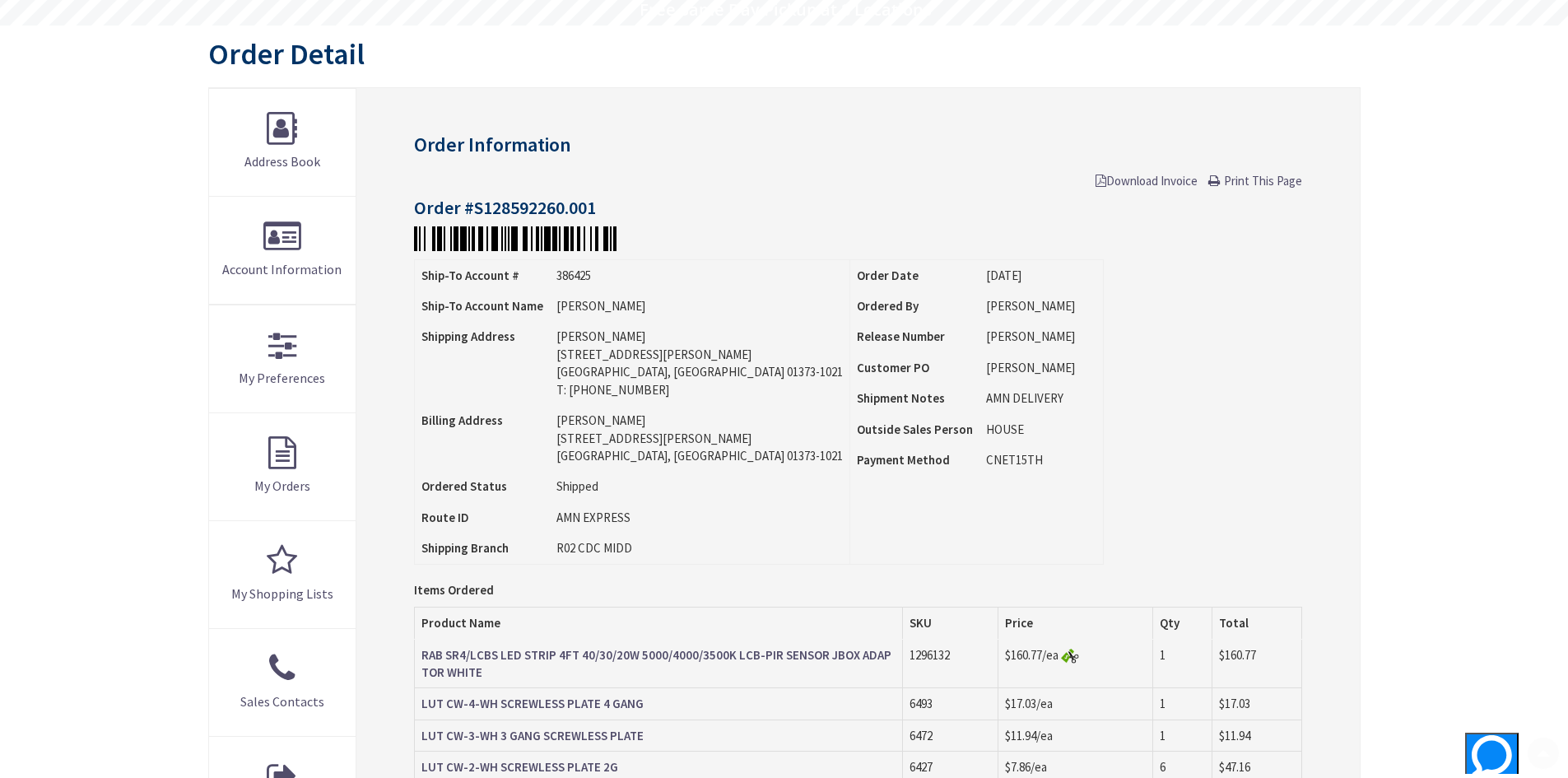
scroll to position [494, 0]
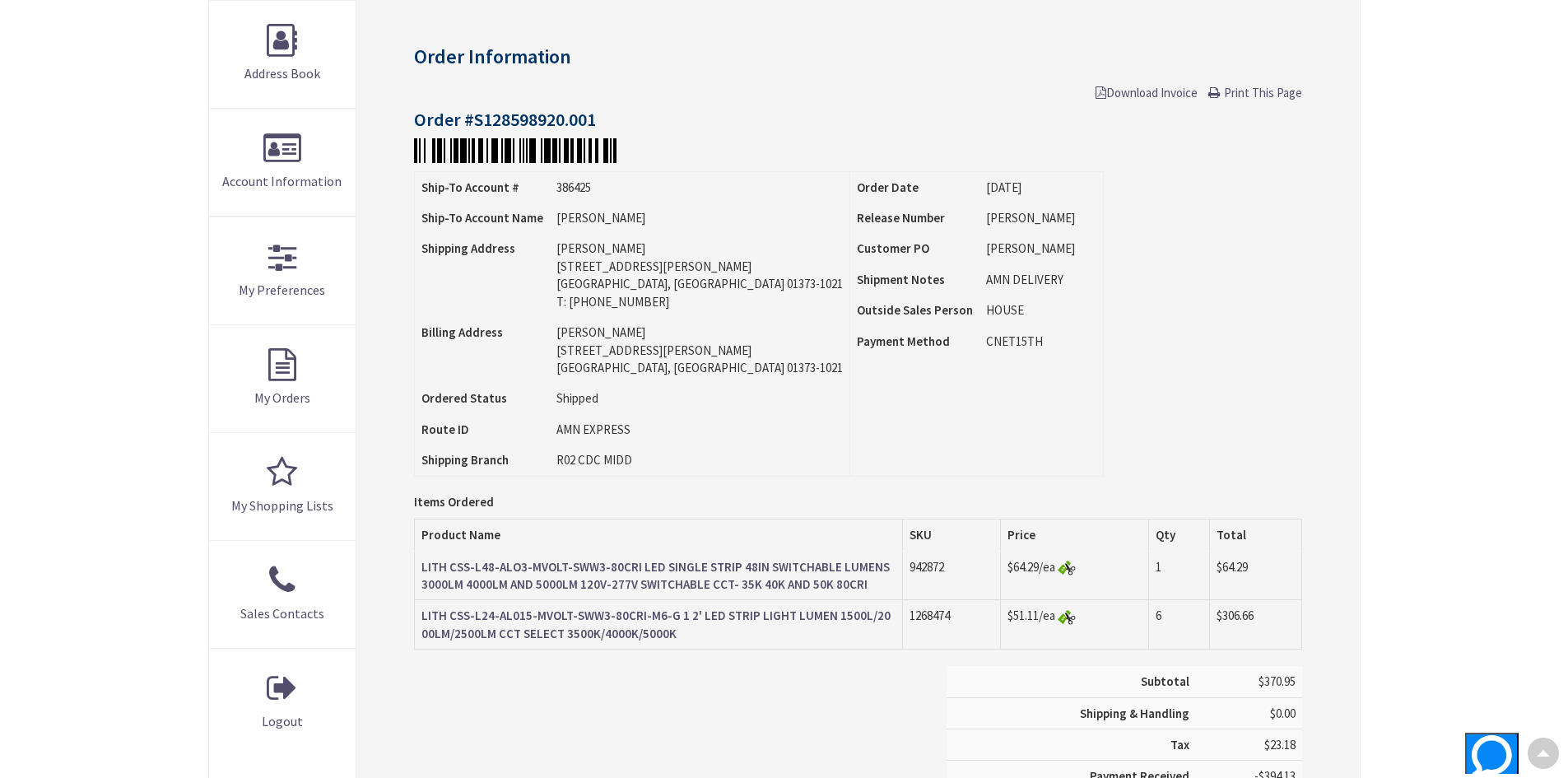
scroll to position [222, 0]
